Goal: Information Seeking & Learning: Check status

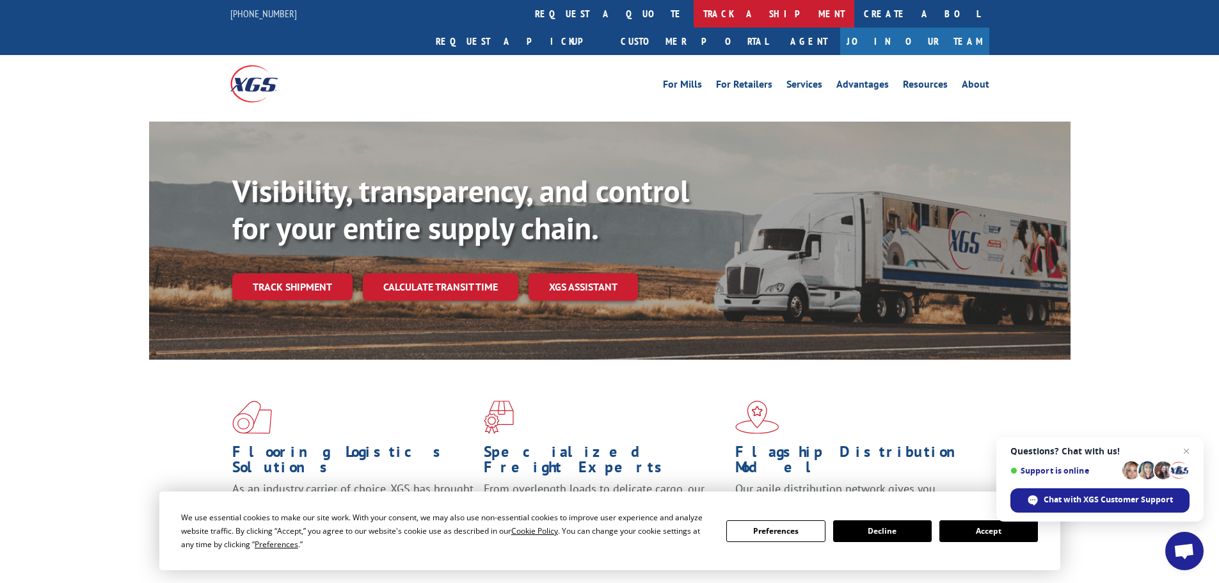
click at [694, 18] on link "track a shipment" at bounding box center [774, 14] width 161 height 28
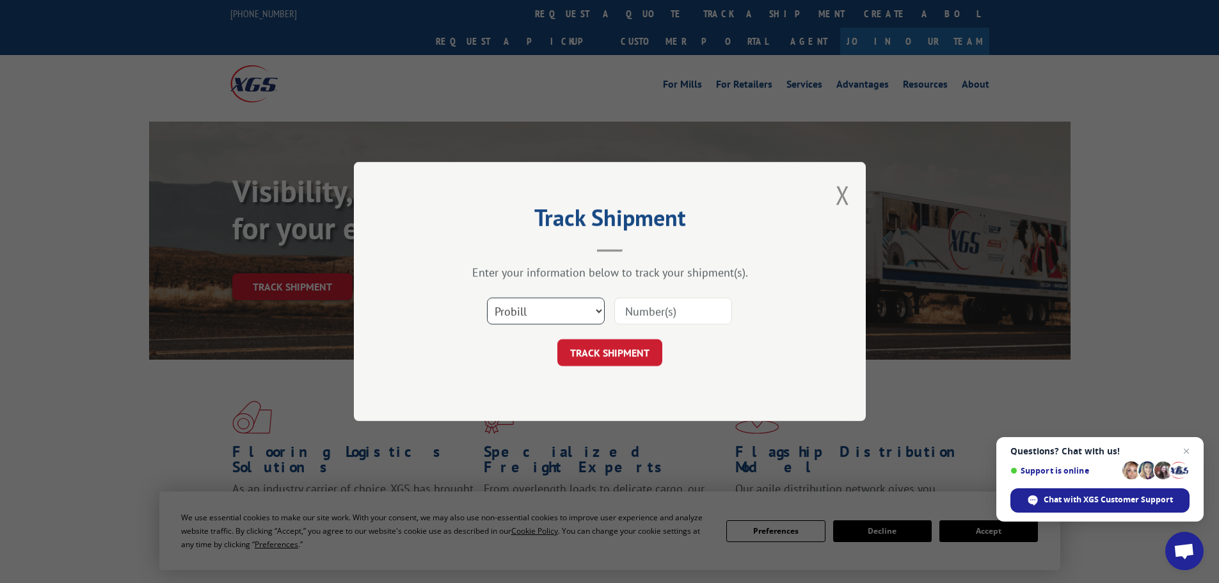
click at [524, 315] on select "Select category... Probill BOL PO" at bounding box center [546, 311] width 118 height 27
select select "po"
click at [487, 298] on select "Select category... Probill BOL PO" at bounding box center [546, 311] width 118 height 27
click at [649, 314] on input at bounding box center [674, 311] width 118 height 27
paste input "64503484"
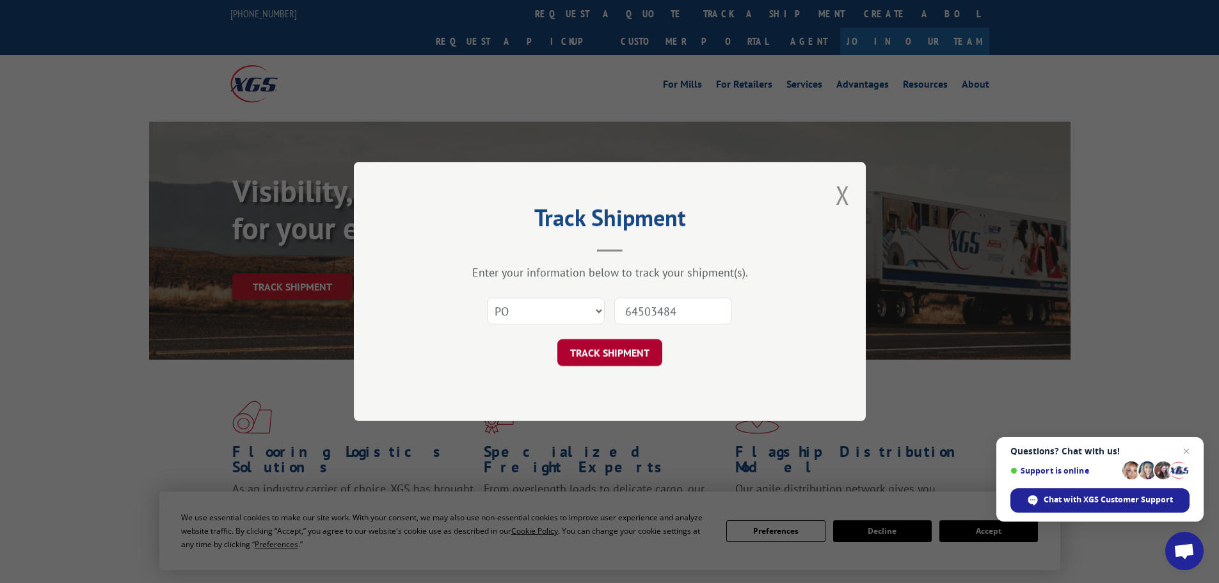
type input "64503484"
click at [616, 350] on button "TRACK SHIPMENT" at bounding box center [610, 352] width 105 height 27
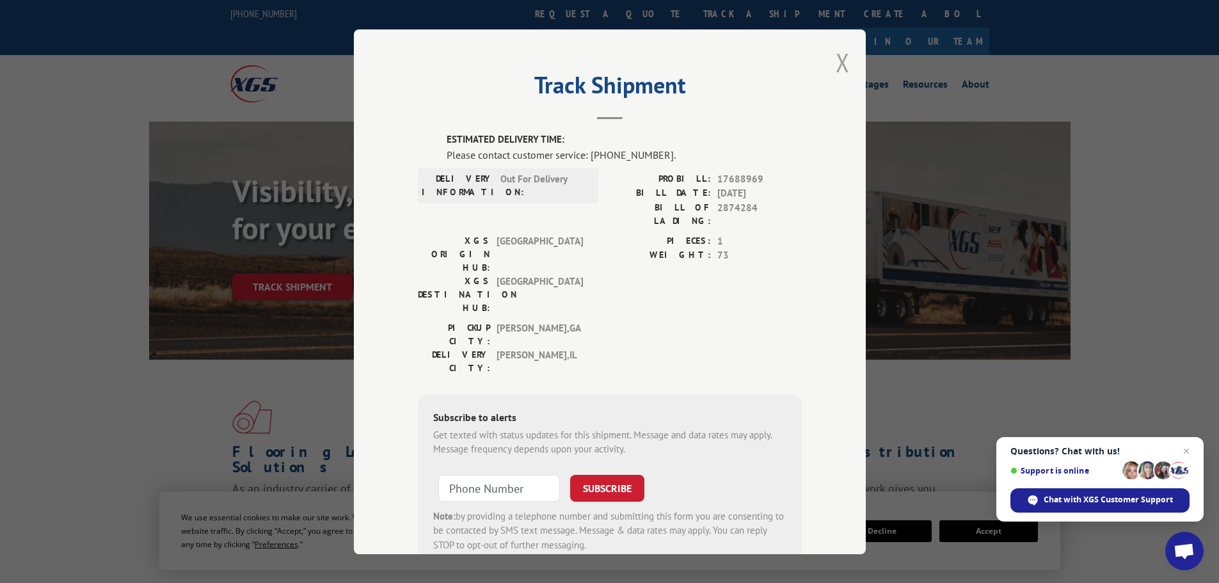
click at [839, 59] on button "Close modal" at bounding box center [843, 62] width 14 height 34
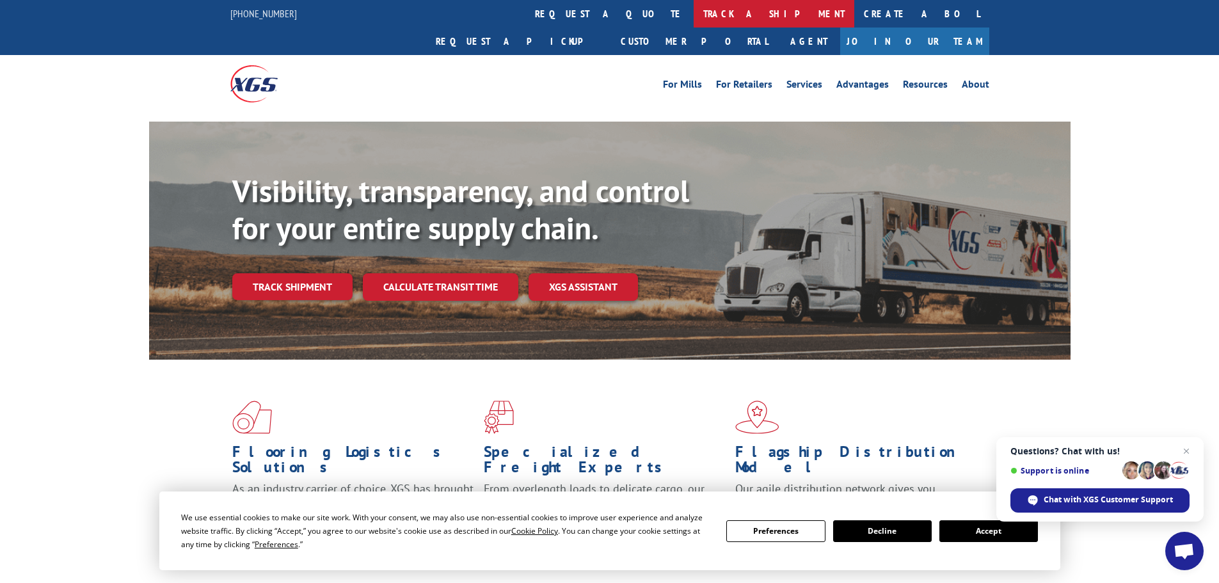
click at [694, 15] on link "track a shipment" at bounding box center [774, 14] width 161 height 28
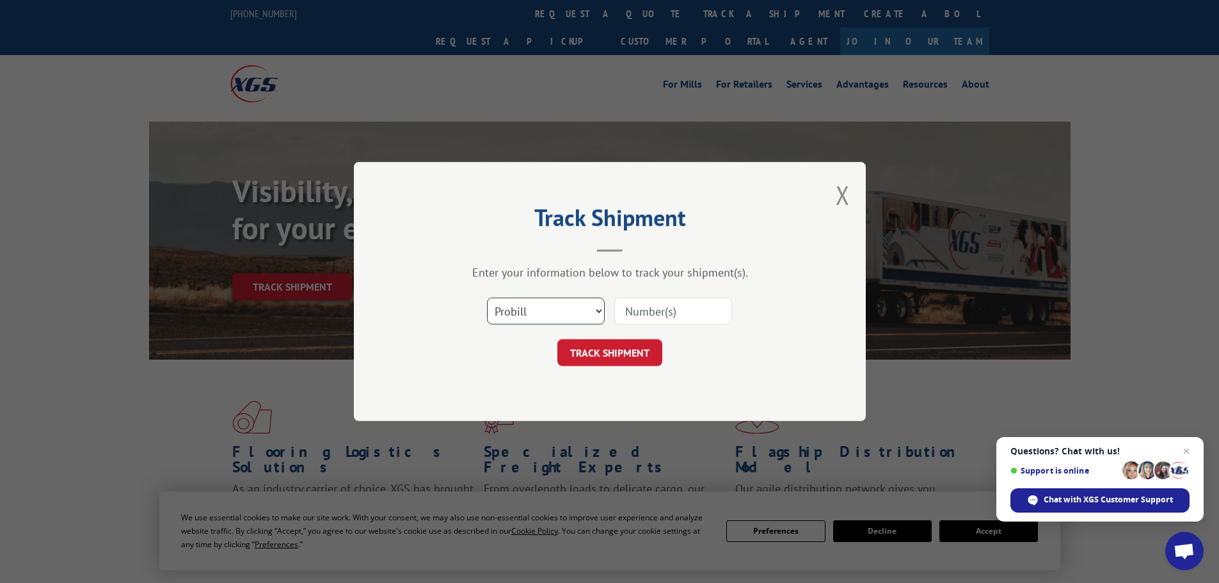
click at [561, 317] on select "Select category... Probill BOL PO" at bounding box center [546, 311] width 118 height 27
select select "po"
click at [487, 298] on select "Select category... Probill BOL PO" at bounding box center [546, 311] width 118 height 27
click at [551, 310] on select "Select category... Probill BOL PO" at bounding box center [546, 311] width 118 height 27
drag, startPoint x: 539, startPoint y: 405, endPoint x: 548, endPoint y: 401, distance: 10.0
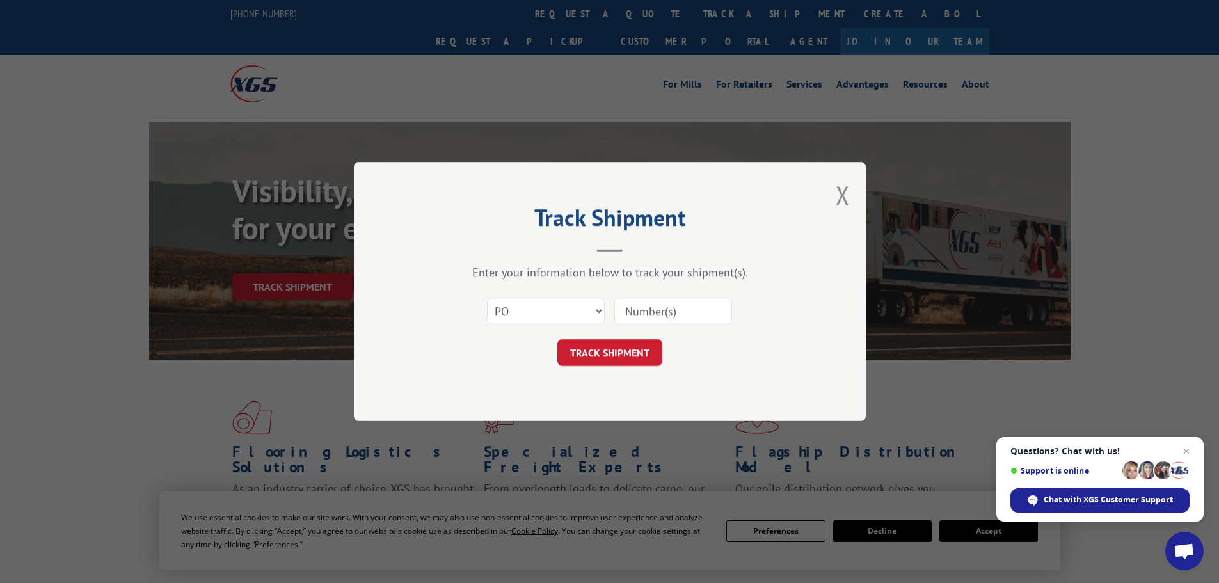
click at [539, 405] on div "Track Shipment Enter your information below to track your shipment(s). Select c…" at bounding box center [610, 291] width 512 height 259
click at [643, 309] on input at bounding box center [674, 311] width 118 height 27
paste input "64503484"
type input "64503484"
click at [615, 356] on button "TRACK SHIPMENT" at bounding box center [610, 352] width 105 height 27
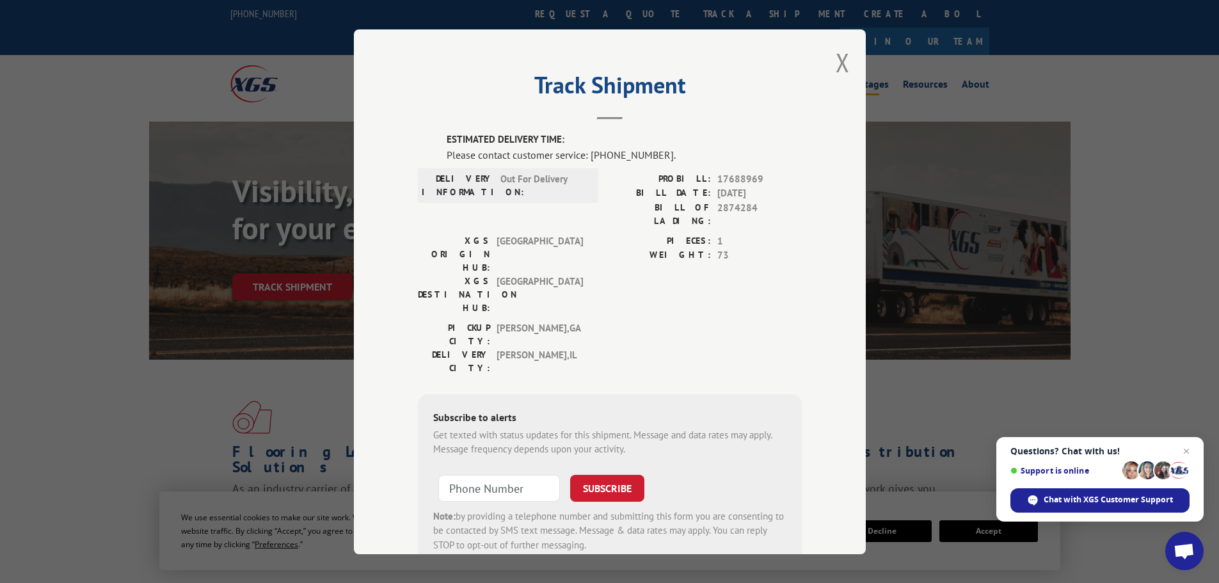
click at [839, 61] on button "Close modal" at bounding box center [843, 62] width 14 height 34
